Goal: Task Accomplishment & Management: Use online tool/utility

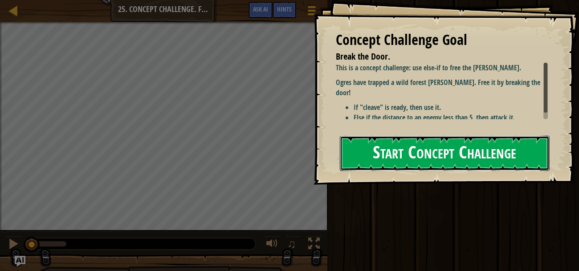
click at [410, 150] on button "Start Concept Challenge" at bounding box center [445, 153] width 210 height 35
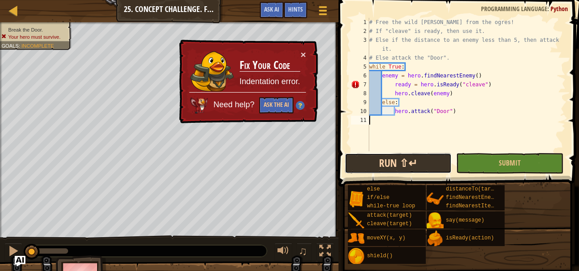
click at [356, 164] on button "Run ⇧↵" at bounding box center [398, 163] width 107 height 21
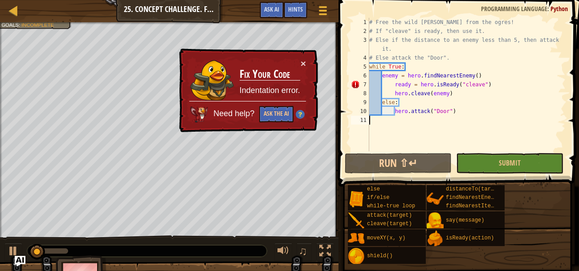
click at [392, 83] on div "# Free the wild [PERSON_NAME] from the ogres! # If "cleave" is ready, then use …" at bounding box center [467, 94] width 198 height 152
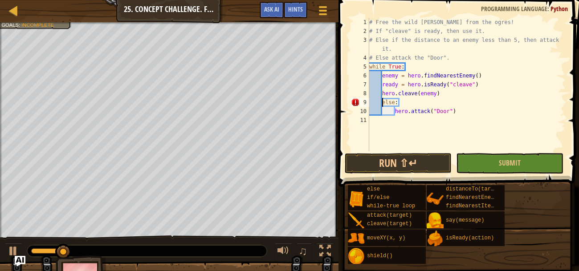
click at [381, 99] on div "# Free the wild [PERSON_NAME] from the ogres! # If "cleave" is ready, then use …" at bounding box center [467, 94] width 198 height 152
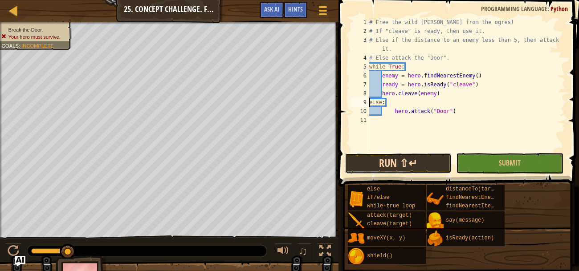
click at [394, 162] on button "Run ⇧↵" at bounding box center [398, 163] width 107 height 21
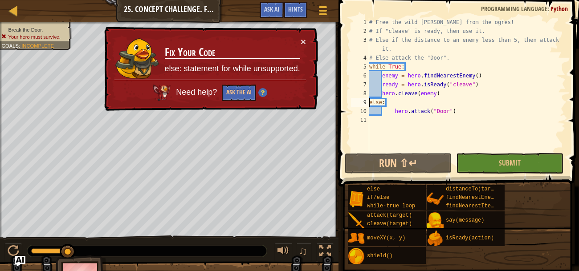
click at [381, 85] on div "# Free the wild [PERSON_NAME] from the ogres! # If "cleave" is ready, then use …" at bounding box center [467, 94] width 198 height 152
type textarea "ready = hero.isReady("cleave")"
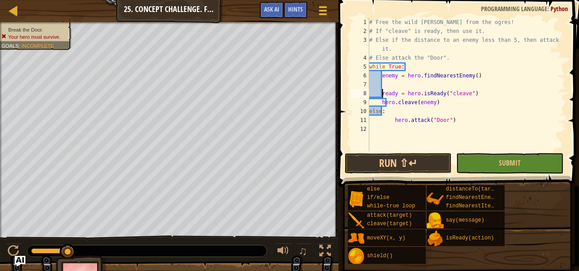
click at [388, 84] on div "# Free the wild [PERSON_NAME] from the ogres! # If "cleave" is ready, then use …" at bounding box center [467, 94] width 198 height 152
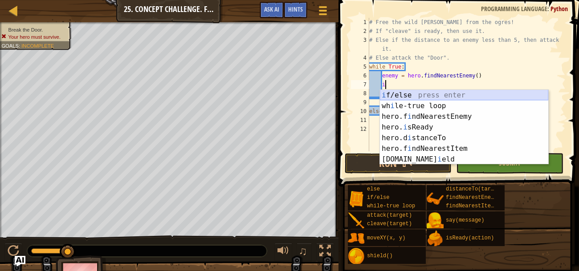
click at [400, 98] on div "i f/else press enter wh i le-true loop press enter hero.f i ndNearestEnemy pres…" at bounding box center [464, 138] width 168 height 96
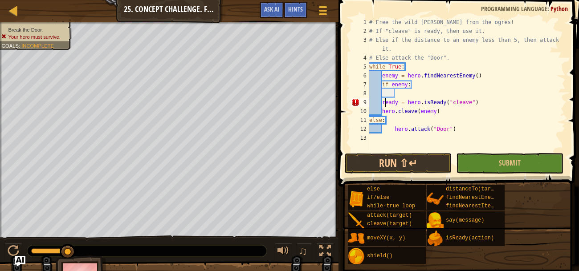
click at [385, 103] on div "# Free the wild [PERSON_NAME] from the ogres! # If "cleave" is ready, then use …" at bounding box center [467, 94] width 198 height 152
click at [382, 103] on div "# Free the wild [PERSON_NAME] from the ogres! # If "cleave" is ready, then use …" at bounding box center [467, 94] width 198 height 152
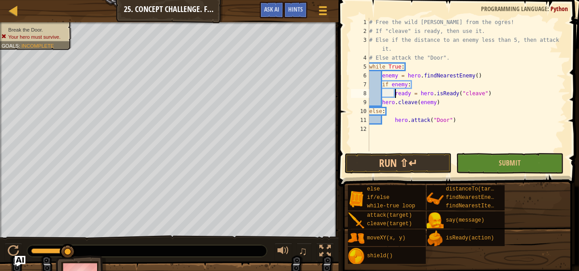
click at [382, 103] on div "# Free the wild [PERSON_NAME] from the ogres! # If "cleave" is ready, then use …" at bounding box center [467, 94] width 198 height 152
click at [404, 156] on button "Run ⇧↵" at bounding box center [398, 163] width 107 height 21
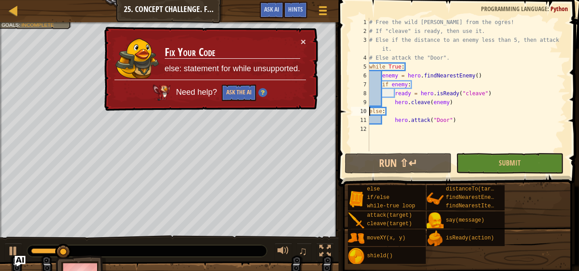
click at [370, 111] on div "# Free the wild [PERSON_NAME] from the ogres! # If "cleave" is ready, then use …" at bounding box center [467, 94] width 198 height 152
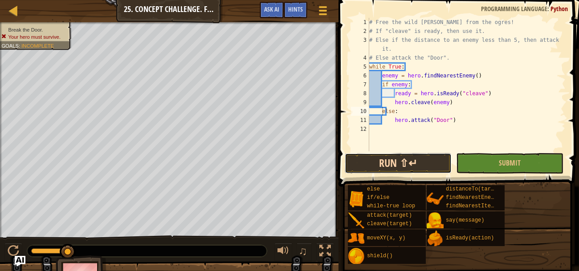
click at [397, 165] on button "Run ⇧↵" at bounding box center [398, 163] width 107 height 21
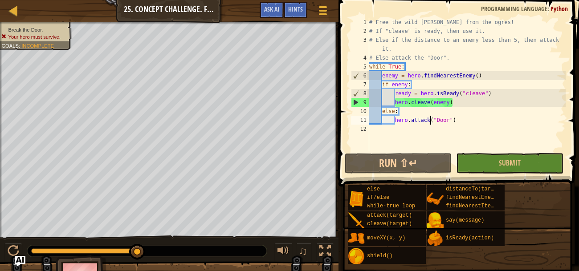
click at [431, 120] on div "# Free the wild [PERSON_NAME] from the ogres! # If "cleave" is ready, then use …" at bounding box center [467, 94] width 198 height 152
click at [447, 118] on div "# Free the wild [PERSON_NAME] from the ogres! # If "cleave" is ready, then use …" at bounding box center [467, 94] width 198 height 152
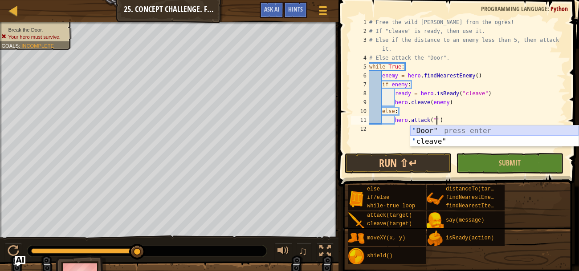
click at [453, 130] on div "" Door" press enter " cleave" press enter" at bounding box center [495, 147] width 168 height 43
type textarea "hero.attack("Door")"
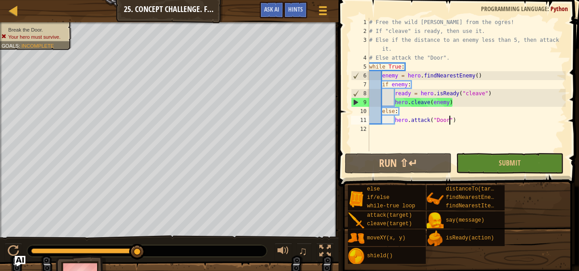
click at [395, 118] on div "# Free the wild [PERSON_NAME] from the ogres! # If "cleave" is ready, then use …" at bounding box center [467, 94] width 198 height 152
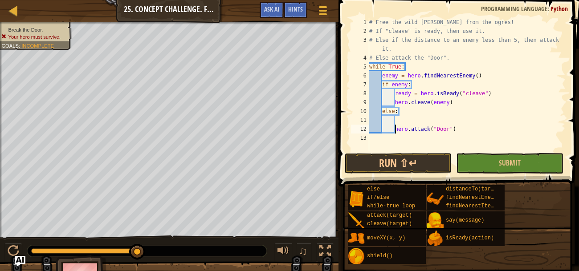
click at [402, 118] on div "# Free the wild [PERSON_NAME] from the ogres! # If "cleave" is ready, then use …" at bounding box center [467, 94] width 198 height 152
type textarea "f"
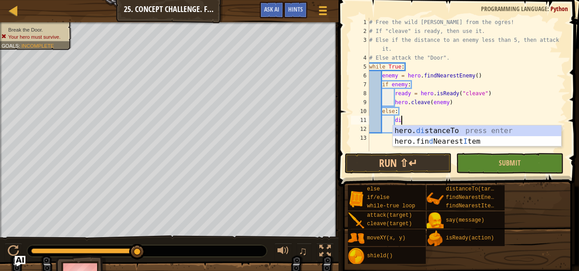
scroll to position [4, 2]
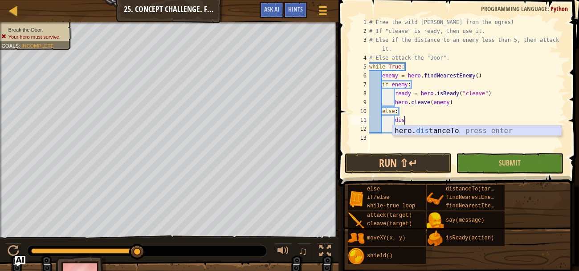
click at [464, 127] on div "hero. dis tanceTo press enter" at bounding box center [477, 142] width 168 height 32
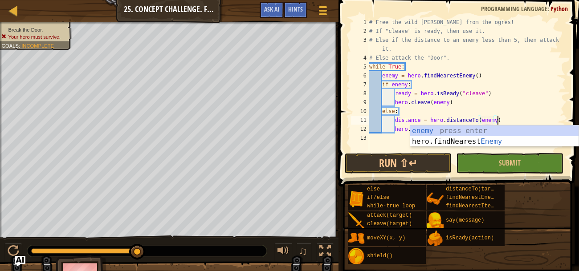
scroll to position [4, 10]
click at [395, 128] on div "# Free the wild [PERSON_NAME] from the ogres! # If "cleave" is ready, then use …" at bounding box center [467, 94] width 198 height 152
type textarea "hero.attack("Door")"
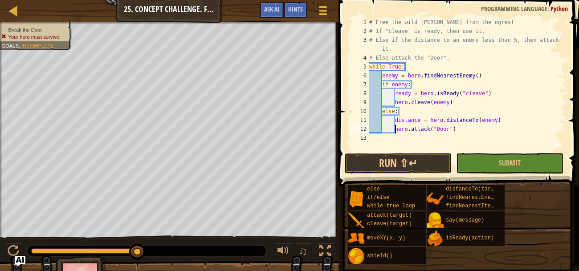
scroll to position [4, 7]
click at [407, 129] on div "# Free the wild [PERSON_NAME] from the ogres! # If "cleave" is ready, then use …" at bounding box center [467, 94] width 198 height 152
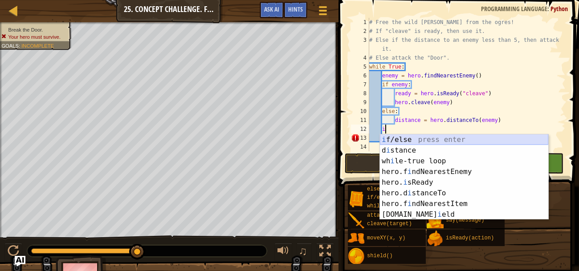
click at [412, 141] on div "i f/else press enter d i stance press enter wh i le-true loop press enter hero.…" at bounding box center [464, 188] width 168 height 107
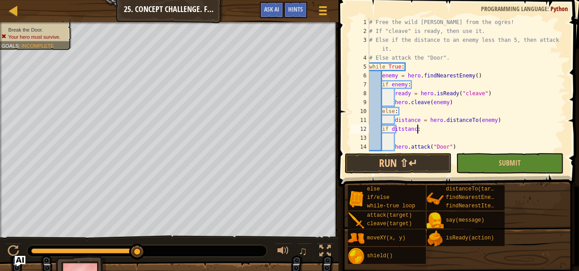
scroll to position [4, 4]
type textarea "if ditstance <5:"
click at [402, 138] on div "# Free the wild [PERSON_NAME] from the ogres! # If "cleave" is ready, then use …" at bounding box center [467, 94] width 198 height 152
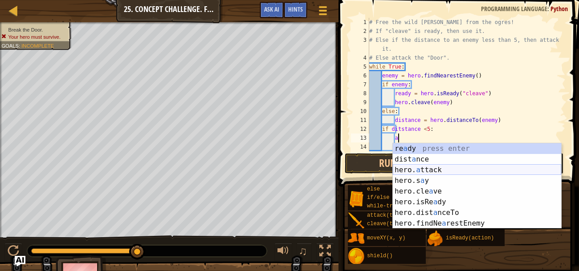
click at [429, 168] on div "re a dy press enter dist a nce press enter hero. a ttack press enter hero.s a y…" at bounding box center [477, 197] width 168 height 107
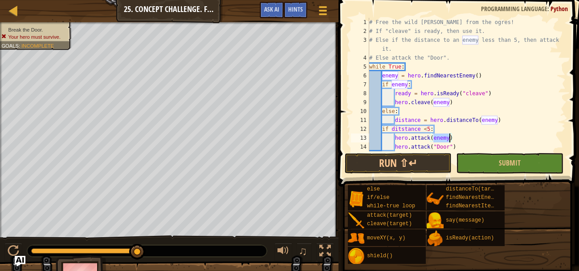
scroll to position [8, 0]
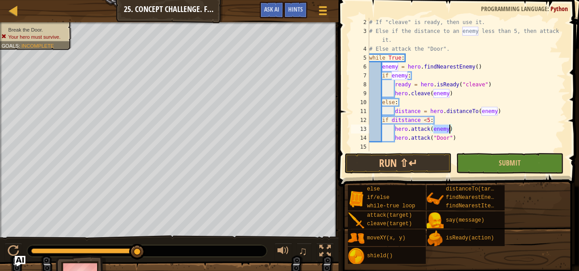
click at [394, 135] on div "# If "cleave" is ready, then use it. # Else if the distance to an enemy less th…" at bounding box center [467, 94] width 198 height 152
type textarea "hero.attack("Door")"
click at [401, 135] on div "# If "cleave" is ready, then use it. # Else if the distance to an enemy less th…" at bounding box center [467, 94] width 198 height 152
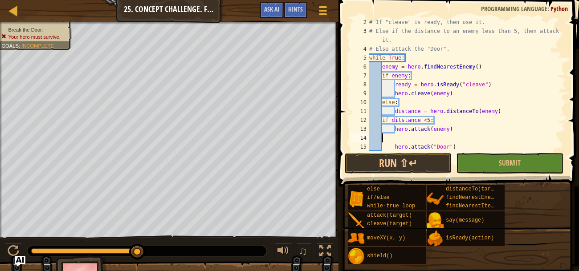
type textarea "e"
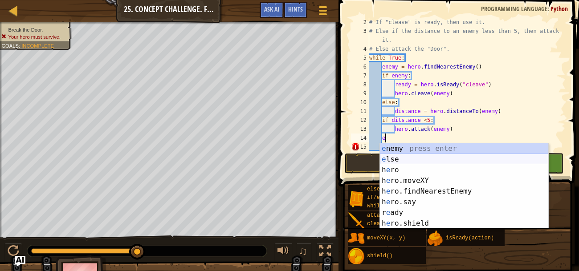
click at [409, 159] on div "e nemy press enter e lse press enter h e ro press enter h e ro.moveXY press ent…" at bounding box center [464, 197] width 168 height 107
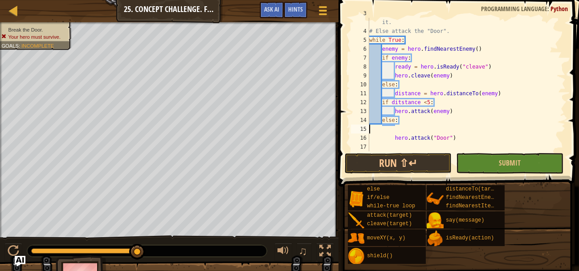
scroll to position [17, 0]
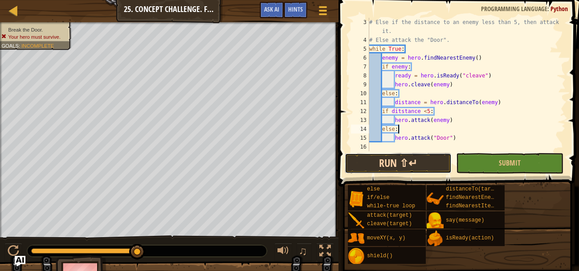
click at [425, 163] on button "Run ⇧↵" at bounding box center [398, 163] width 107 height 21
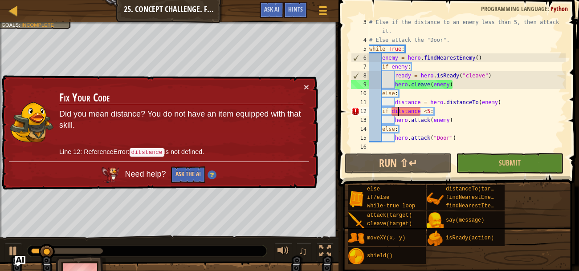
click at [400, 111] on div "# Else if the distance to an enemy less than 5, then attack it. # Else attack t…" at bounding box center [467, 98] width 198 height 160
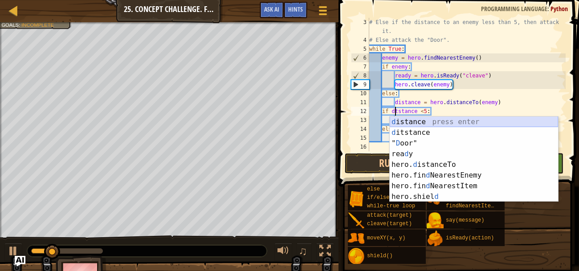
click at [409, 119] on div "d istance press enter d itstance press enter " D oor" press enter [PERSON_NAME]…" at bounding box center [474, 170] width 168 height 107
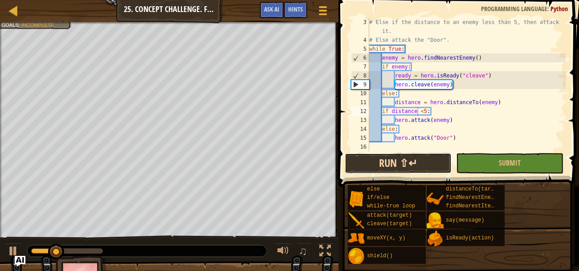
click at [430, 171] on button "Run ⇧↵" at bounding box center [398, 163] width 107 height 21
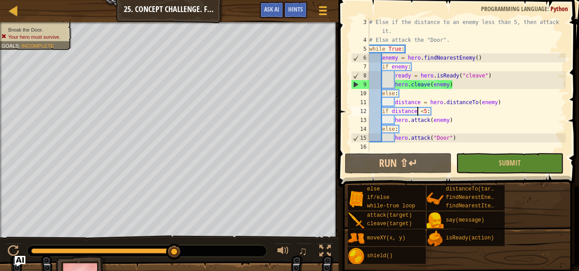
click at [442, 110] on div "# Else if the distance to an enemy less than 5, then attack it. # Else attack t…" at bounding box center [467, 98] width 198 height 160
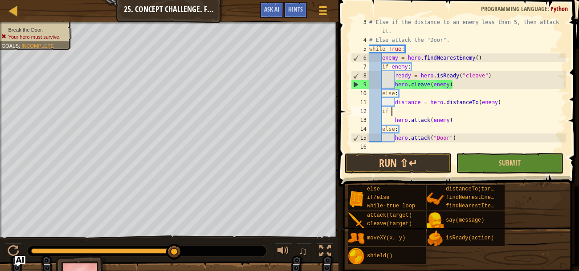
type textarea "i"
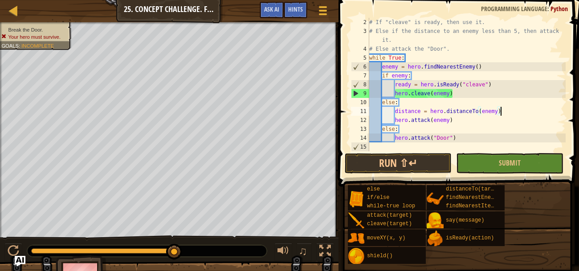
scroll to position [8, 0]
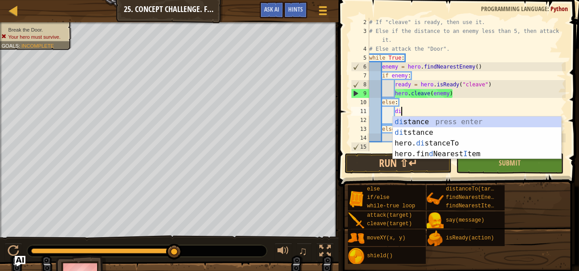
type textarea "d"
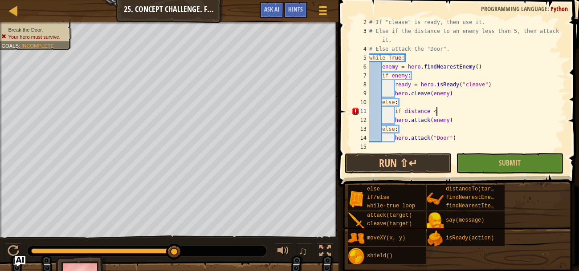
scroll to position [4, 5]
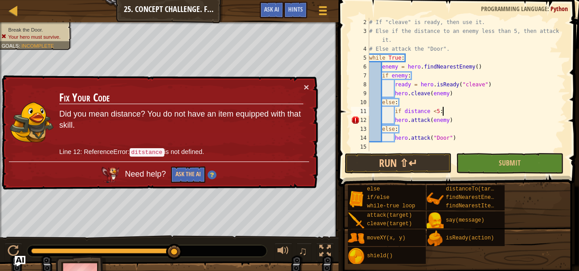
click at [396, 116] on div "# If "cleave" is ready, then use it. # Else if the distance to an enemy less th…" at bounding box center [467, 94] width 198 height 152
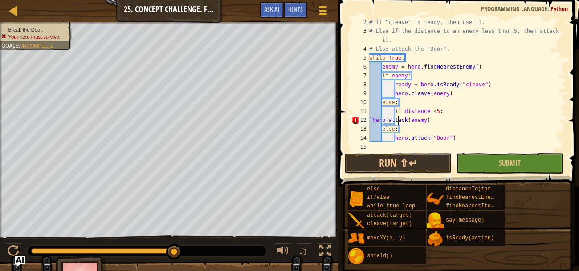
scroll to position [4, 2]
click at [384, 129] on div "# If "cleave" is ready, then use it. # Else if the distance to an enemy less th…" at bounding box center [467, 94] width 198 height 152
click at [397, 139] on div "# If "cleave" is ready, then use it. # Else if the distance to an enemy less th…" at bounding box center [467, 94] width 198 height 152
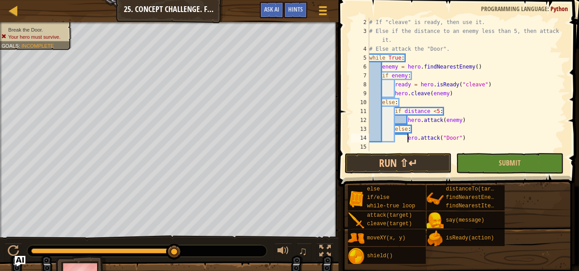
scroll to position [4, 4]
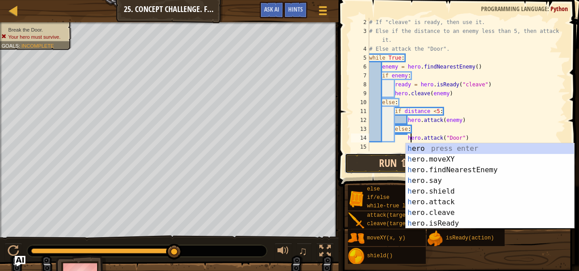
click at [380, 168] on button "Run ⇧↵" at bounding box center [398, 163] width 107 height 21
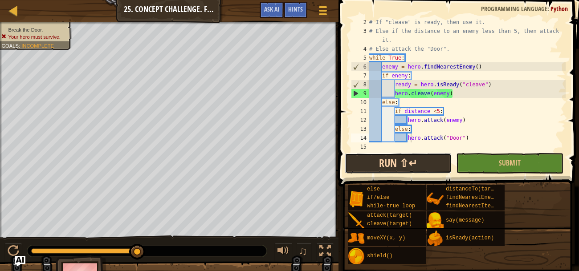
click at [435, 156] on button "Run ⇧↵" at bounding box center [398, 163] width 107 height 21
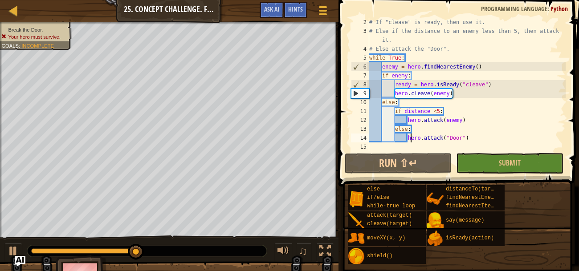
click at [63, 26] on ul "Break the Door. Your hero must survive." at bounding box center [34, 33] width 67 height 14
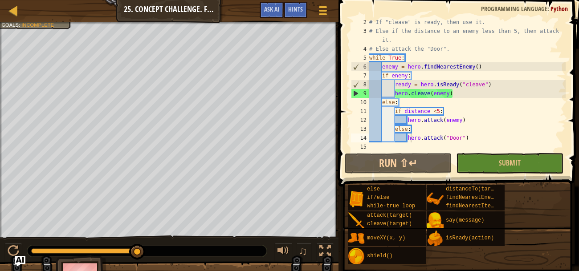
click at [64, 26] on div "Break the Door. Your hero must survive. Goals : Incomplete" at bounding box center [31, 12] width 82 height 33
click at [53, 28] on div "Goals : Incomplete" at bounding box center [27, 24] width 53 height 7
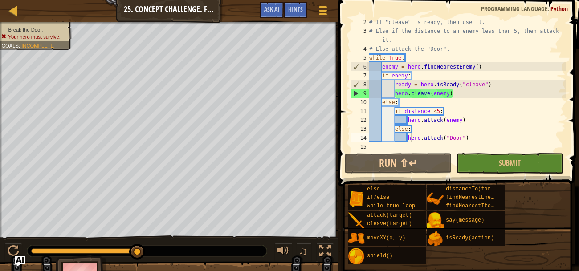
click at [50, 24] on div at bounding box center [169, 23] width 339 height 2
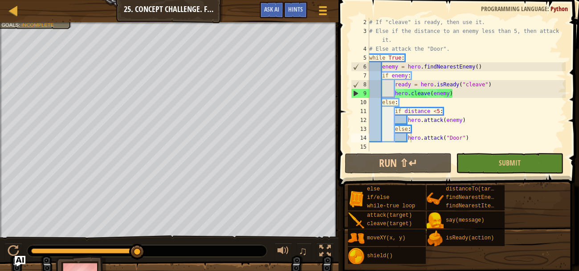
click at [476, 139] on div "# If "cleave" is ready, then use it. # Else if the distance to an enemy less th…" at bounding box center [467, 94] width 198 height 152
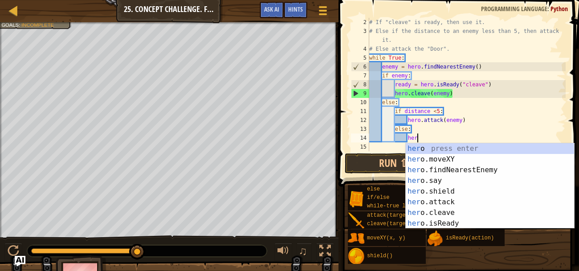
type textarea "h"
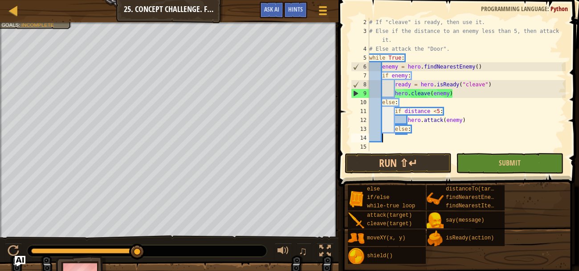
scroll to position [4, 0]
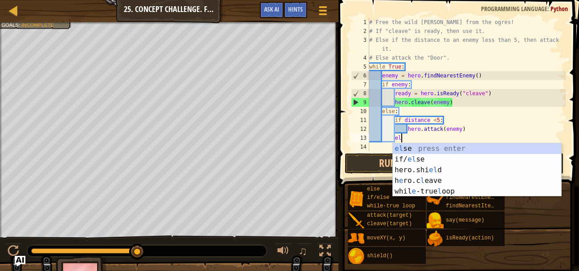
type textarea "e"
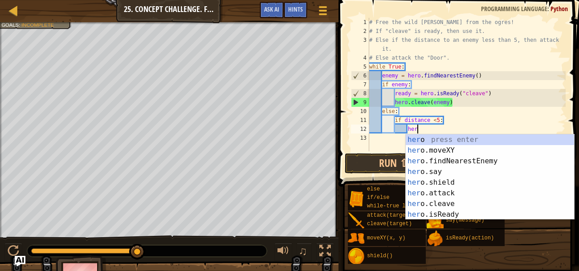
type textarea "h"
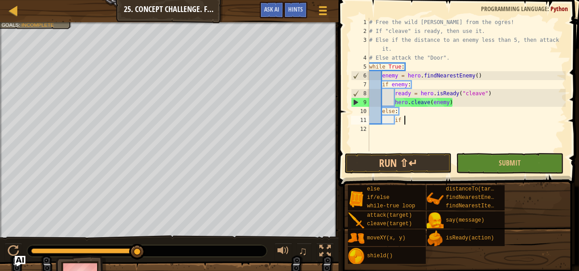
type textarea "i"
type textarea "e"
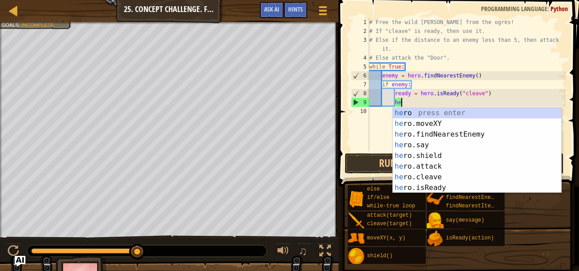
type textarea "h"
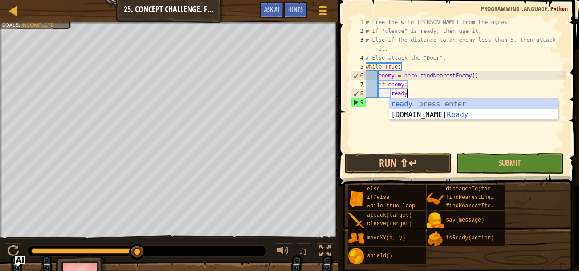
type textarea "r"
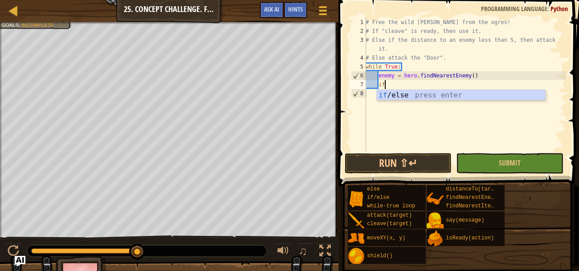
type textarea "i"
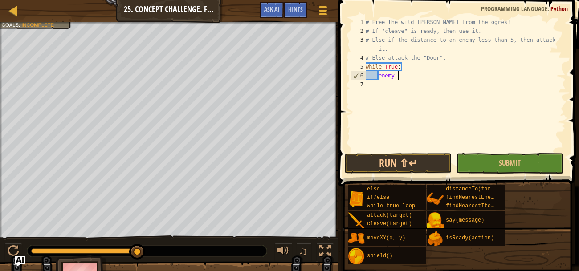
type textarea "e"
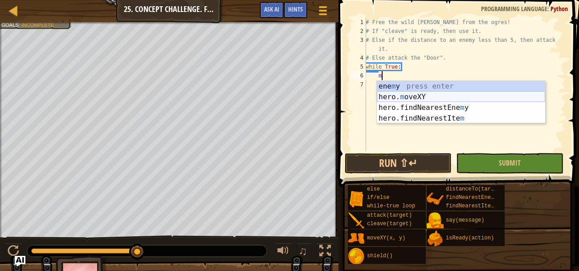
click at [406, 94] on div "ene m y press enter hero. m oveXY press enter hero.findNearestEne m y press ent…" at bounding box center [461, 113] width 168 height 64
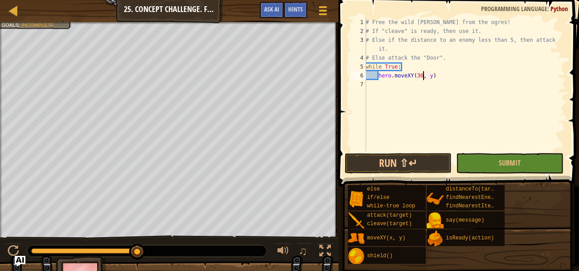
scroll to position [4, 4]
type textarea "hero.moveXY(35, 36)"
click at [374, 83] on div "# Free the wild [PERSON_NAME] from the ogres! # If "cleave" is ready, then use …" at bounding box center [465, 94] width 202 height 152
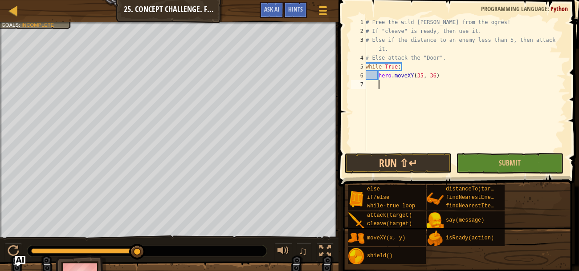
type textarea "b"
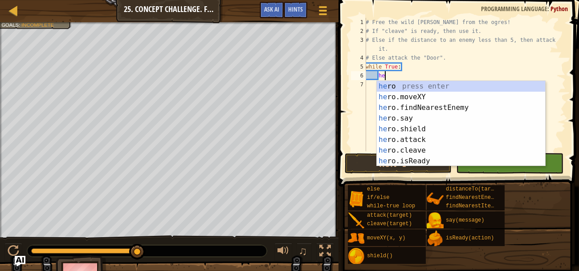
type textarea "h"
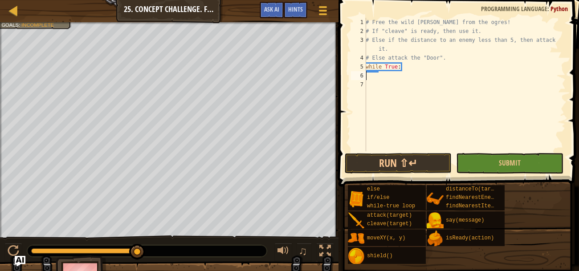
type textarea "while True:"
type textarea "f"
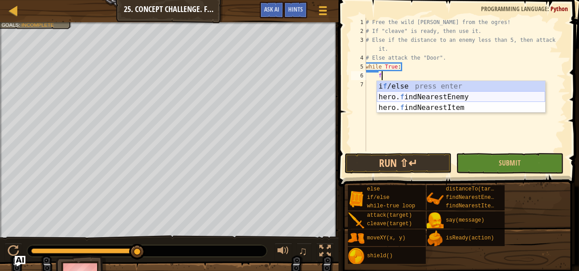
click at [394, 95] on div "i f /else press enter hero. f indNearestEnemy press enter hero. f indNearestIte…" at bounding box center [461, 107] width 168 height 53
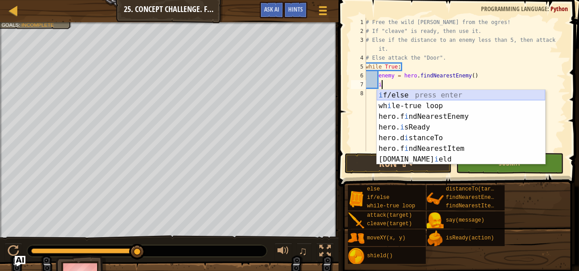
click at [396, 97] on div "i f/else press enter wh i le-true loop press enter hero.f i ndNearestEnemy pres…" at bounding box center [461, 138] width 168 height 96
type textarea "if enemy:"
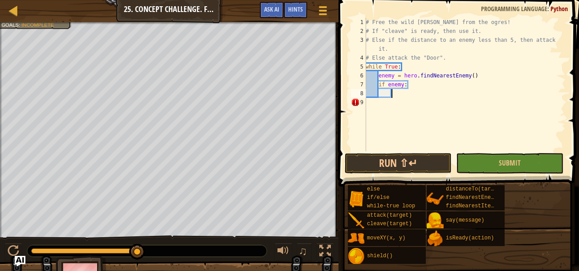
click at [396, 97] on div "# Free the wild [PERSON_NAME] from the ogres! # If "cleave" is ready, then use …" at bounding box center [465, 94] width 202 height 152
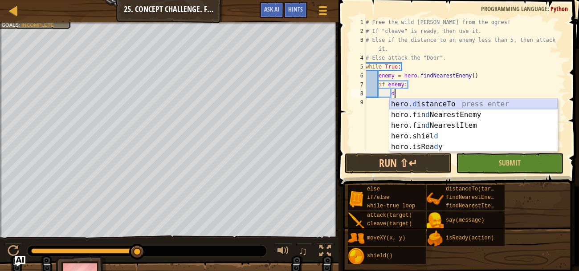
click at [408, 100] on div "hero. d istanceTo press enter hero.fin d NearestEnemy press enter hero.fin d Ne…" at bounding box center [474, 136] width 168 height 75
type textarea "distance = hero.distanceTo(target)"
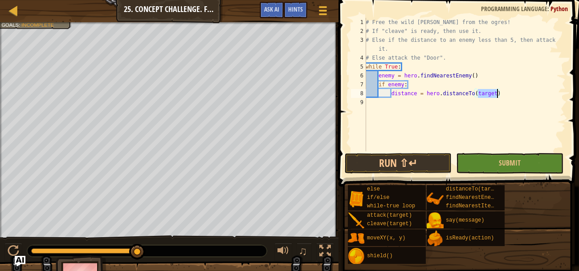
click at [384, 108] on div "# Free the wild [PERSON_NAME] from the ogres! # If "cleave" is ready, then use …" at bounding box center [465, 94] width 202 height 152
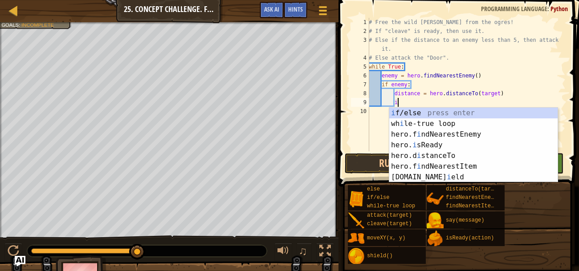
scroll to position [4, 2]
click at [406, 111] on div "i f/else press enter wh i le-true loop press enter hero.f i ndNearestEnemy pres…" at bounding box center [474, 156] width 168 height 96
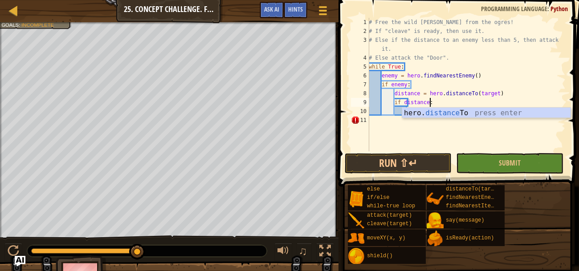
scroll to position [4, 5]
click at [502, 95] on div "# Free the wild [PERSON_NAME] from the ogres! # If "cleave" is ready, then use …" at bounding box center [466, 94] width 199 height 152
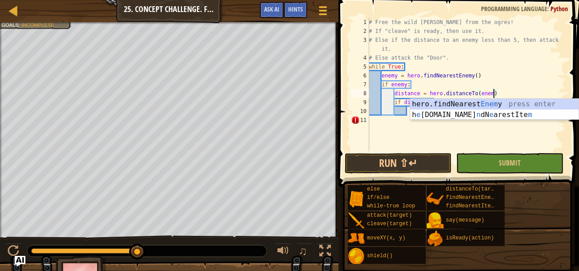
type textarea "distance = hero.distanceTo(enemy)"
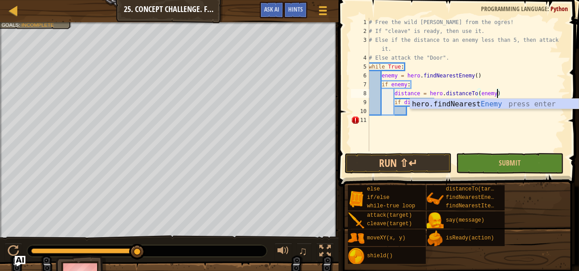
click at [410, 113] on div "# Free the wild [PERSON_NAME] from the ogres! # If "cleave" is ready, then use …" at bounding box center [466, 94] width 199 height 152
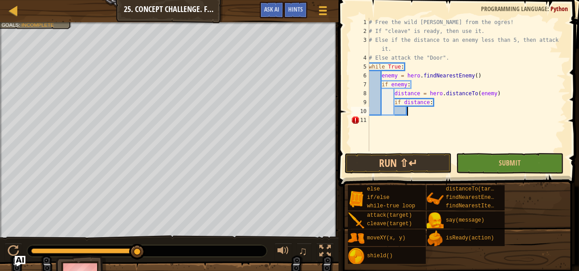
scroll to position [4, 3]
click at [432, 100] on div "# Free the wild [PERSON_NAME] from the ogres! # If "cleave" is ready, then use …" at bounding box center [466, 94] width 199 height 152
type textarea "if distance <5:"
click at [419, 111] on div "# Free the wild [PERSON_NAME] from the ogres! # If "cleave" is ready, then use …" at bounding box center [466, 94] width 199 height 152
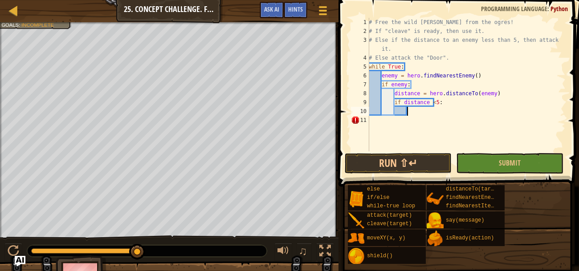
scroll to position [4, 3]
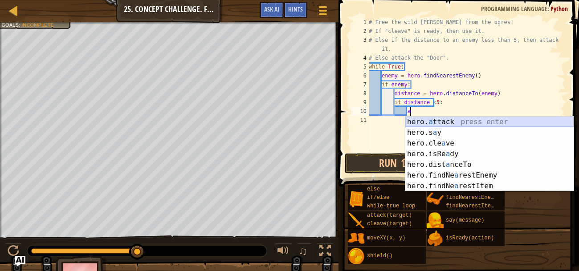
click at [431, 118] on div "hero. a ttack press enter hero.s a y press enter hero.cle a ve press enter hero…" at bounding box center [490, 165] width 168 height 96
type textarea "hero.attack(enemy)"
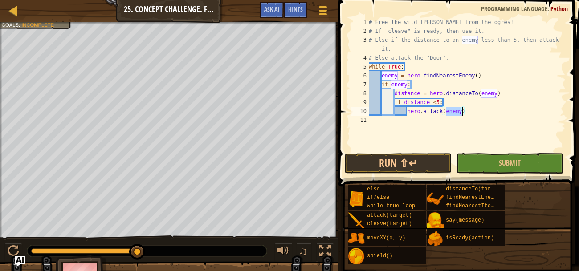
click at [416, 122] on div "# Free the wild [PERSON_NAME] from the ogres! # If "cleave" is ready, then use …" at bounding box center [466, 94] width 199 height 152
click at [463, 115] on div "# Free the wild [PERSON_NAME] from the ogres! # If "cleave" is ready, then use …" at bounding box center [466, 94] width 199 height 152
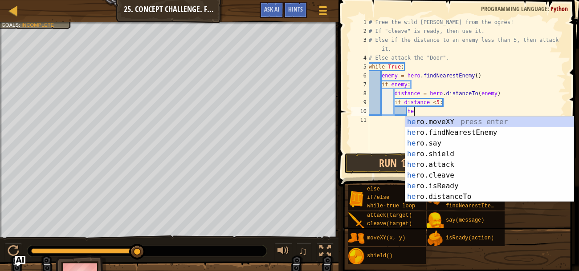
type textarea "h"
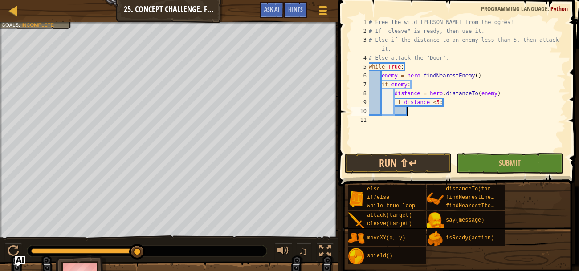
scroll to position [4, 3]
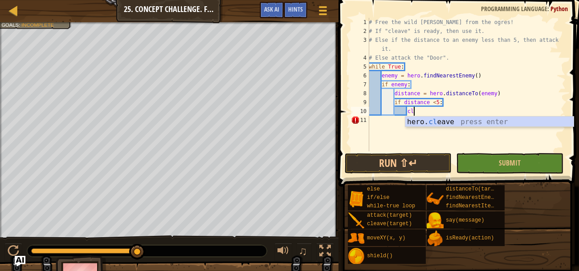
type textarea "c"
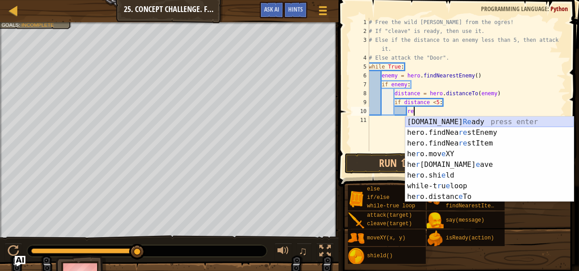
click at [446, 120] on div "[DOMAIN_NAME] Re ady press enter hero.findNea re stEnemy press enter hero.findN…" at bounding box center [490, 170] width 168 height 107
type textarea "ready = hero.isReady("cleave")"
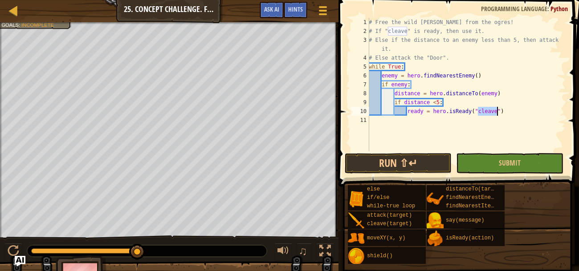
click at [420, 118] on div "# Free the wild [PERSON_NAME] from the ogres! # If "cleave" is ready, then use …" at bounding box center [466, 94] width 199 height 152
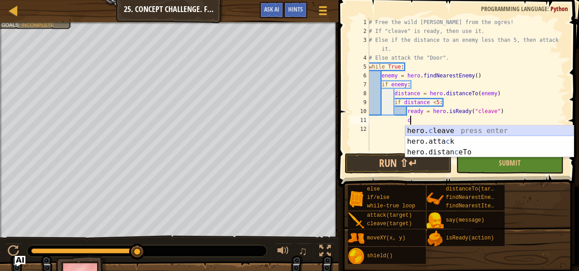
click at [424, 132] on div "hero. c leave press enter hero.[PERSON_NAME] press enter hero.distan c eTo pres…" at bounding box center [490, 152] width 168 height 53
type textarea "hero.cleave(enemy)"
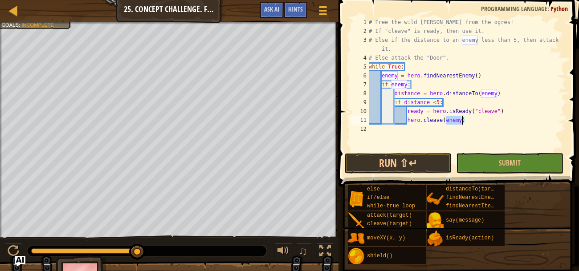
click at [415, 130] on div "# Free the wild [PERSON_NAME] from the ogres! # If "cleave" is ready, then use …" at bounding box center [466, 94] width 199 height 152
type textarea "e"
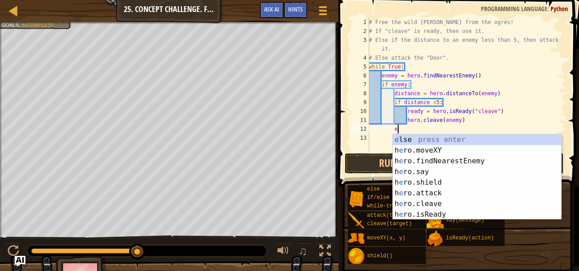
scroll to position [4, 1]
click at [418, 142] on div "e lse press enter h e ro.moveXY press enter h e ro.findNearestEnemy press enter…" at bounding box center [477, 188] width 168 height 107
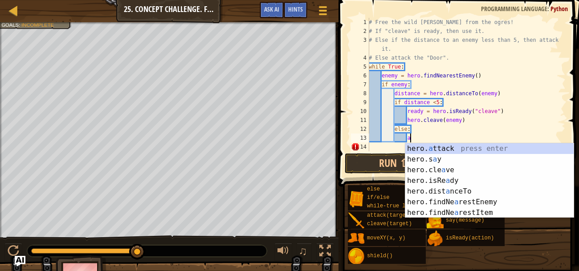
scroll to position [4, 3]
click at [412, 149] on div "hero. a ttack press enter hero.s a y press enter hero.cle a ve press enter hero…" at bounding box center [490, 192] width 168 height 96
type textarea "hero.attack(enemy)"
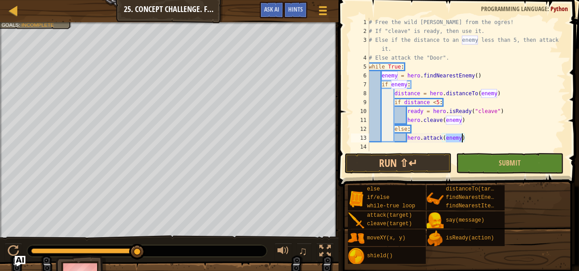
click at [389, 148] on div "# Free the wild [PERSON_NAME] from the ogres! # If "cleave" is ready, then use …" at bounding box center [466, 94] width 199 height 152
type textarea "e"
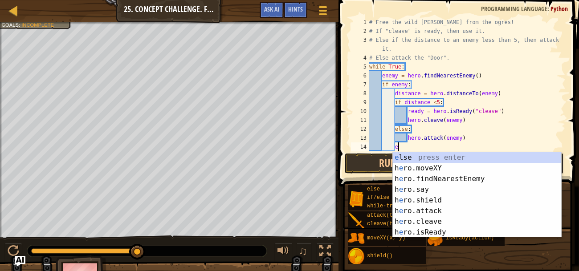
scroll to position [0, 0]
click at [403, 157] on div "e lse press enter h e ro.moveXY press enter h e ro.findNearestEnemy press enter…" at bounding box center [477, 205] width 168 height 107
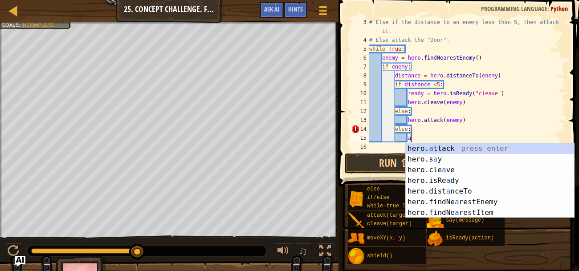
scroll to position [4, 3]
click at [422, 150] on div "hero. a ttack press enter hero.s a y press enter hero.cle a ve press enter hero…" at bounding box center [490, 192] width 168 height 96
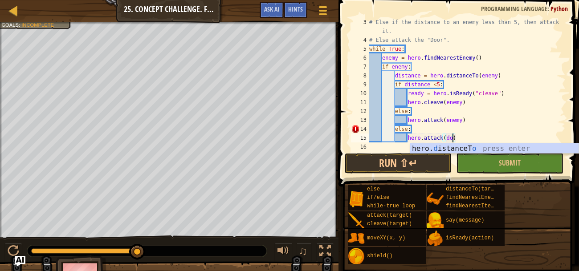
scroll to position [4, 7]
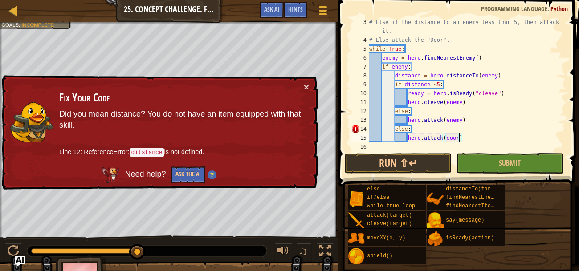
click at [398, 129] on div "# Else if the distance to an enemy less than 5, then attack it. # Else attack t…" at bounding box center [467, 98] width 198 height 160
type textarea "else:"
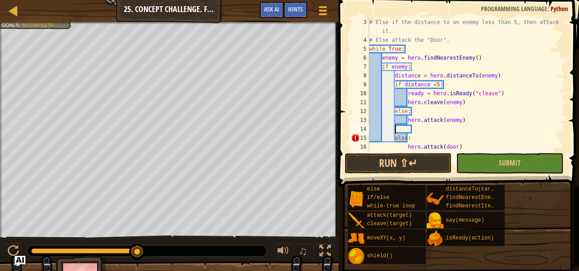
click at [404, 130] on div "# Else if the distance to an enemy less than 5, then attack it. # Else attack t…" at bounding box center [467, 98] width 198 height 160
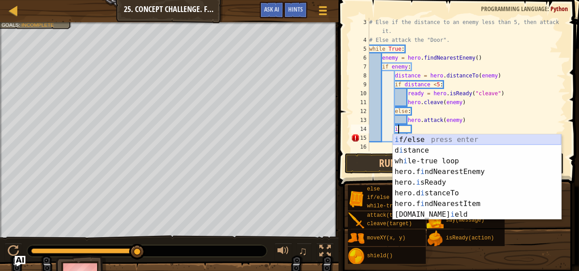
click at [414, 142] on div "i f/else press enter d i stance press enter wh i le-true loop press enter hero.…" at bounding box center [477, 188] width 168 height 107
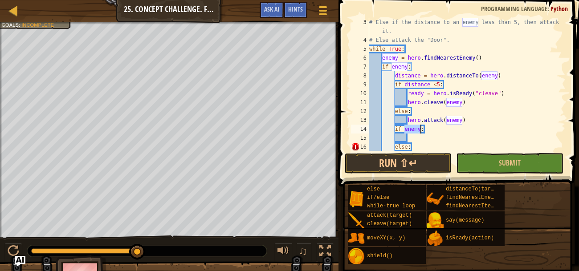
click at [395, 149] on div "# Else if the distance to an enemy less than 5, then attack it. # Else attack t…" at bounding box center [467, 98] width 198 height 160
click at [421, 143] on div "# Else if the distance to an enemy less than 5, then attack it. # Else attack t…" at bounding box center [467, 98] width 198 height 160
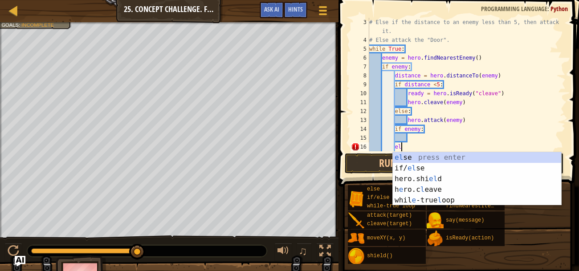
type textarea "e"
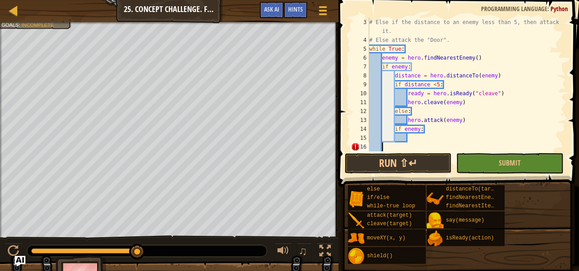
scroll to position [4, 0]
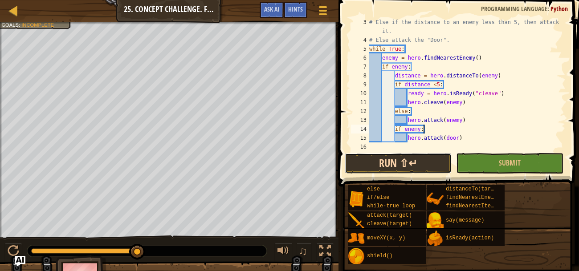
click at [410, 159] on button "Run ⇧↵" at bounding box center [398, 163] width 107 height 21
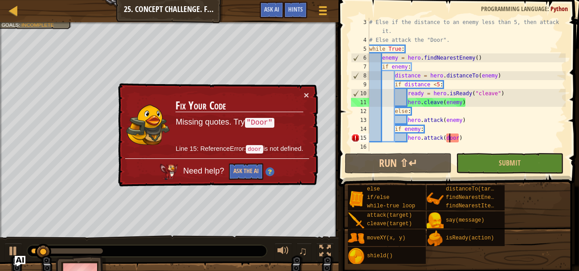
click at [449, 138] on div "# Else if the distance to an enemy less than 5, then attack it. # Else attack t…" at bounding box center [467, 98] width 198 height 160
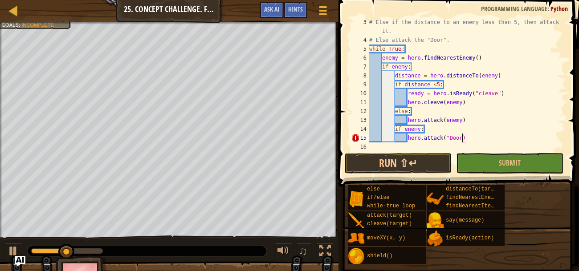
scroll to position [4, 8]
click at [412, 172] on button "Run ⇧↵" at bounding box center [398, 163] width 107 height 21
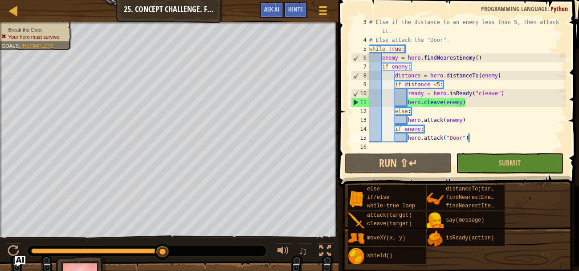
click at [473, 141] on div "# Else if the distance to an enemy less than 5, then attack it. # Else attack t…" at bounding box center [467, 98] width 198 height 160
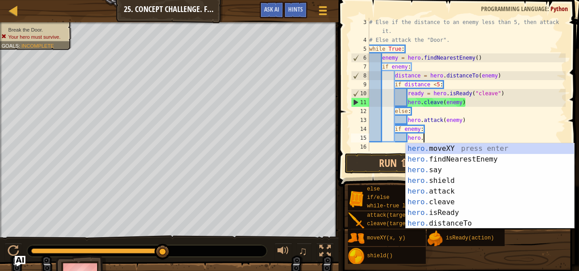
type textarea "h"
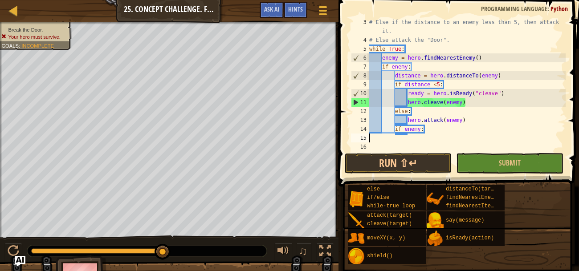
scroll to position [8, 0]
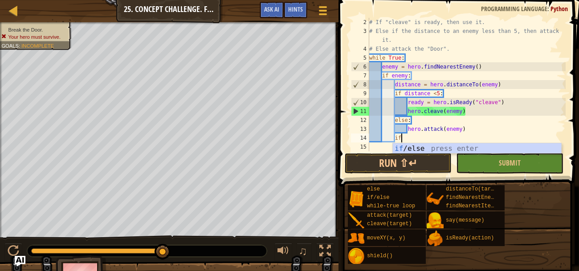
type textarea "i"
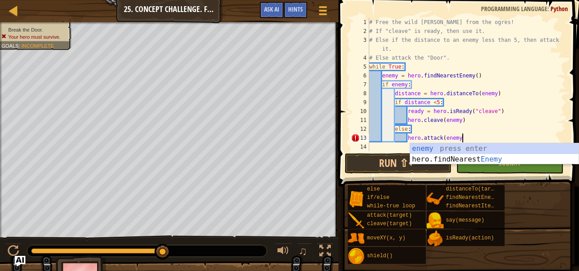
scroll to position [4, 8]
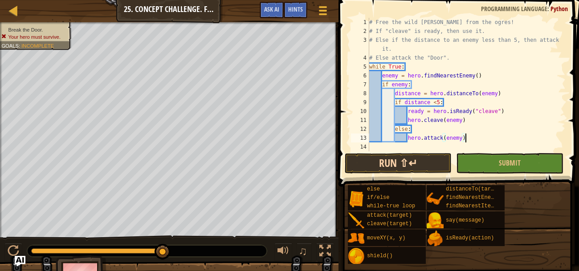
type textarea "hero.attack(enemy)"
click at [443, 157] on button "Run ⇧↵" at bounding box center [398, 163] width 107 height 21
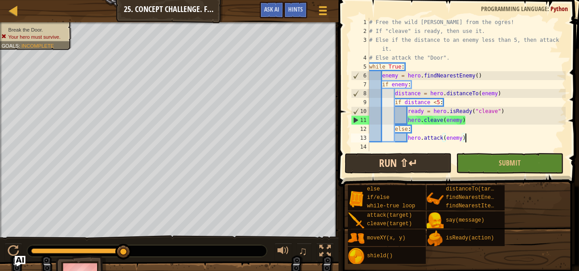
scroll to position [0, 0]
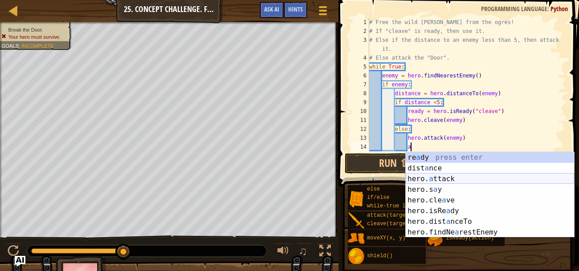
click at [451, 176] on div "re a dy press enter dist a nce press enter hero. a ttack press enter hero.s a y…" at bounding box center [490, 205] width 168 height 107
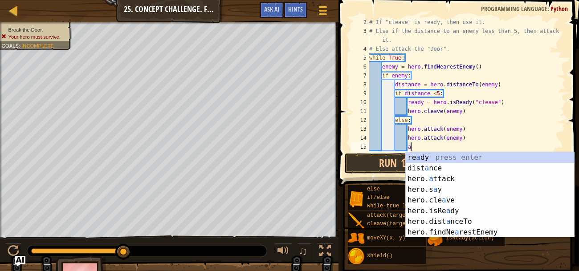
scroll to position [4, 8]
click at [456, 174] on div "re a dy press enter dist a nce press enter hero. a ttack press enter hero.s a y…" at bounding box center [490, 205] width 168 height 107
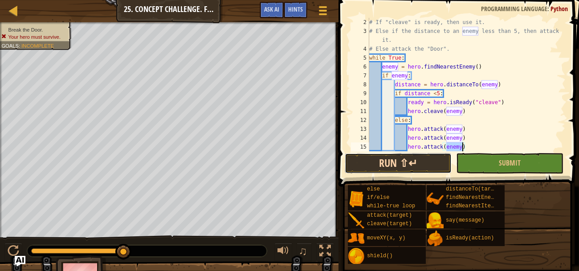
click at [408, 164] on button "Run ⇧↵" at bounding box center [398, 163] width 107 height 21
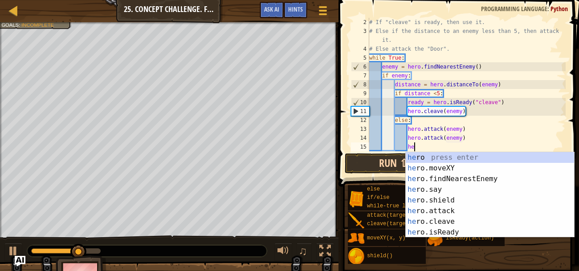
type textarea "h"
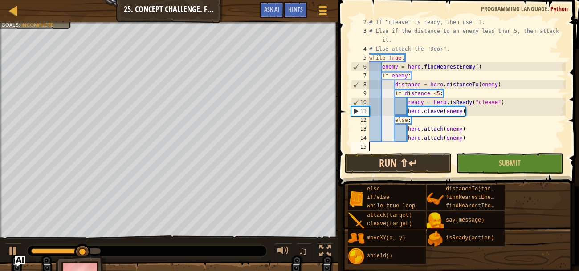
scroll to position [4, 0]
type textarea "hero.attack(enemy)"
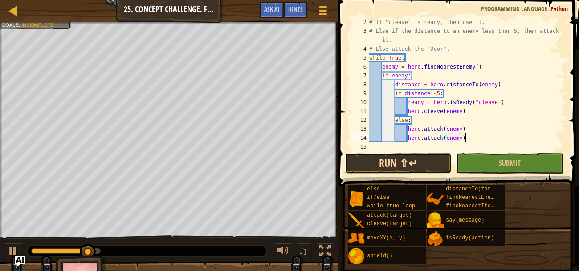
click at [380, 167] on button "Run ⇧↵" at bounding box center [398, 163] width 107 height 21
type textarea "c"
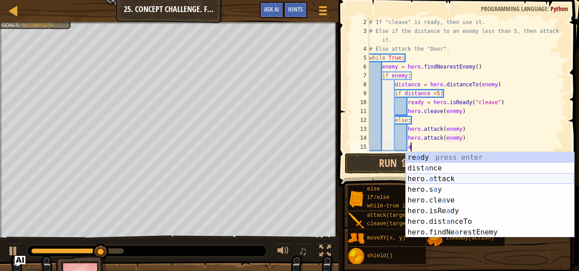
click at [428, 176] on div "re a dy press enter dist a nce press enter hero. a ttack press enter hero.s a y…" at bounding box center [490, 205] width 168 height 107
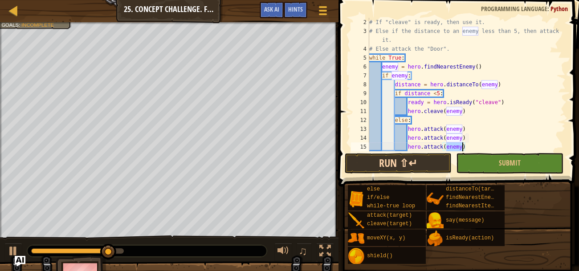
type textarea "hero.attack(enemy)"
click at [419, 167] on button "Run ⇧↵" at bounding box center [398, 163] width 107 height 21
